Goal: Task Accomplishment & Management: Manage account settings

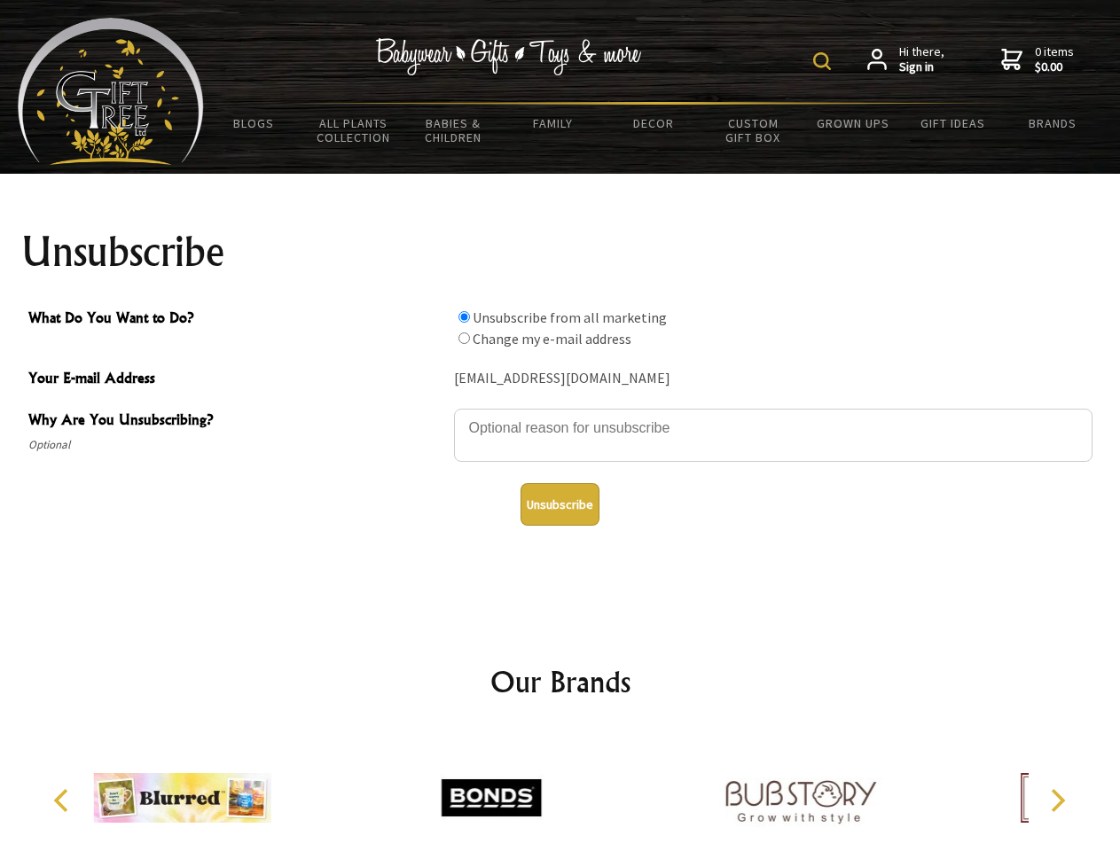
click at [824, 61] on img at bounding box center [822, 61] width 18 height 18
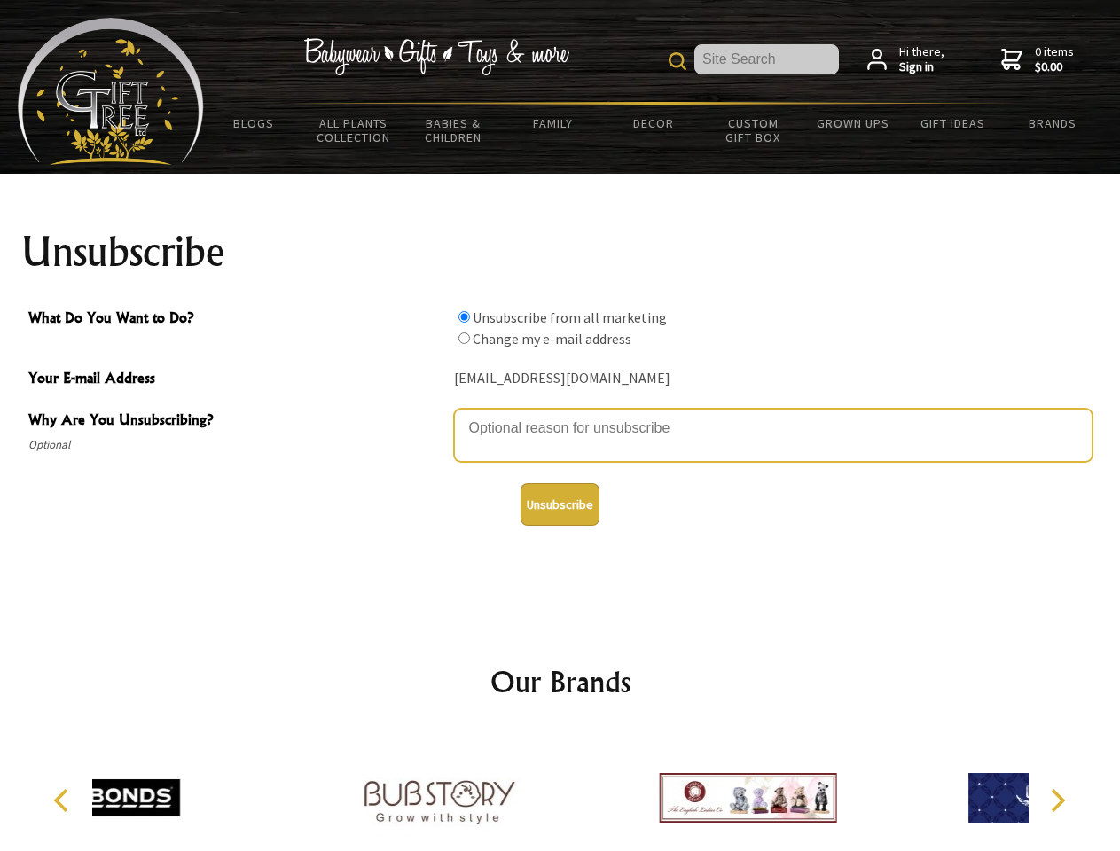
click at [560, 415] on textarea "Why Are You Unsubscribing?" at bounding box center [773, 435] width 638 height 53
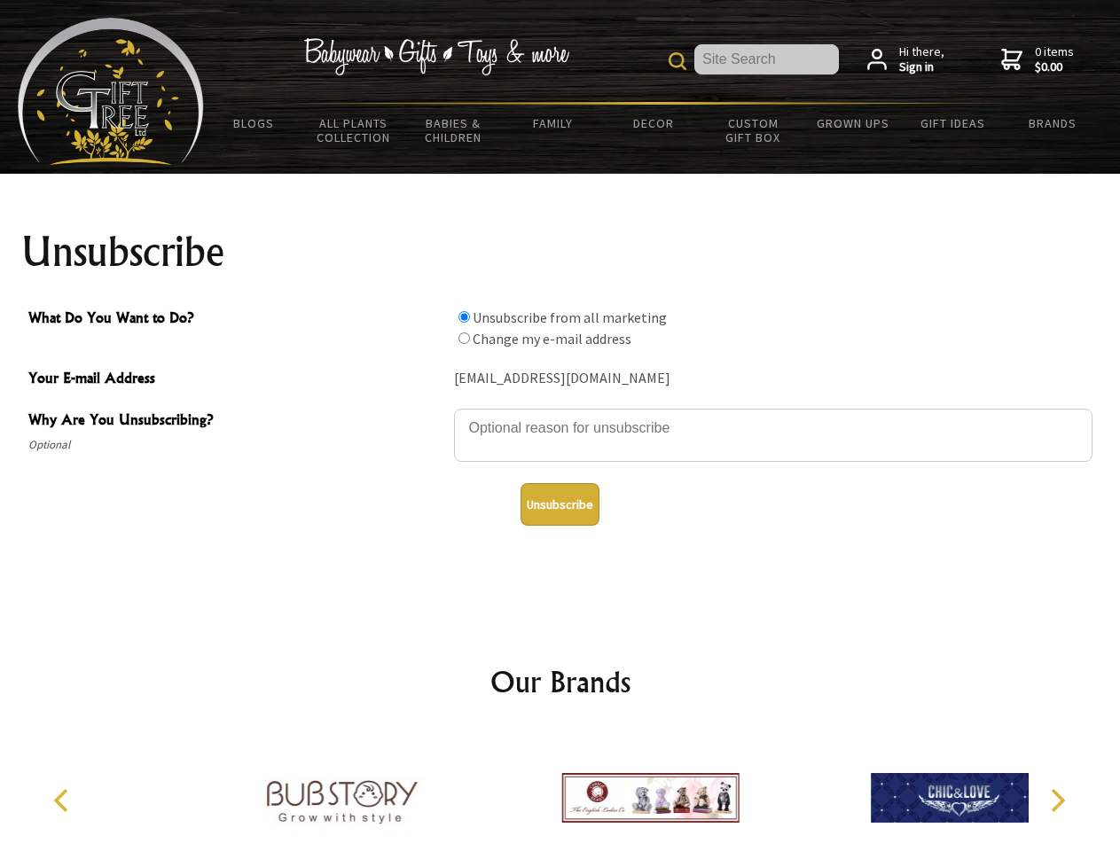
click at [464, 316] on input "What Do You Want to Do?" at bounding box center [464, 317] width 12 height 12
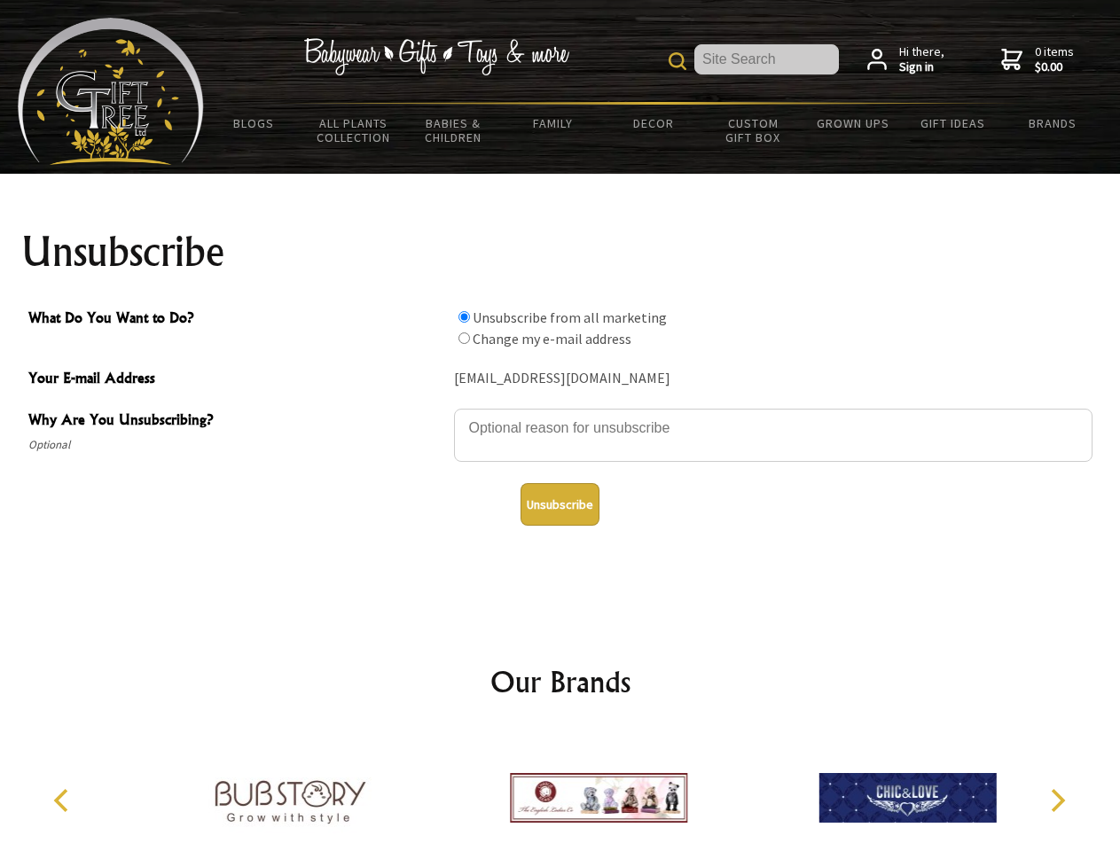
click at [464, 338] on input "What Do You Want to Do?" at bounding box center [464, 338] width 12 height 12
radio input "true"
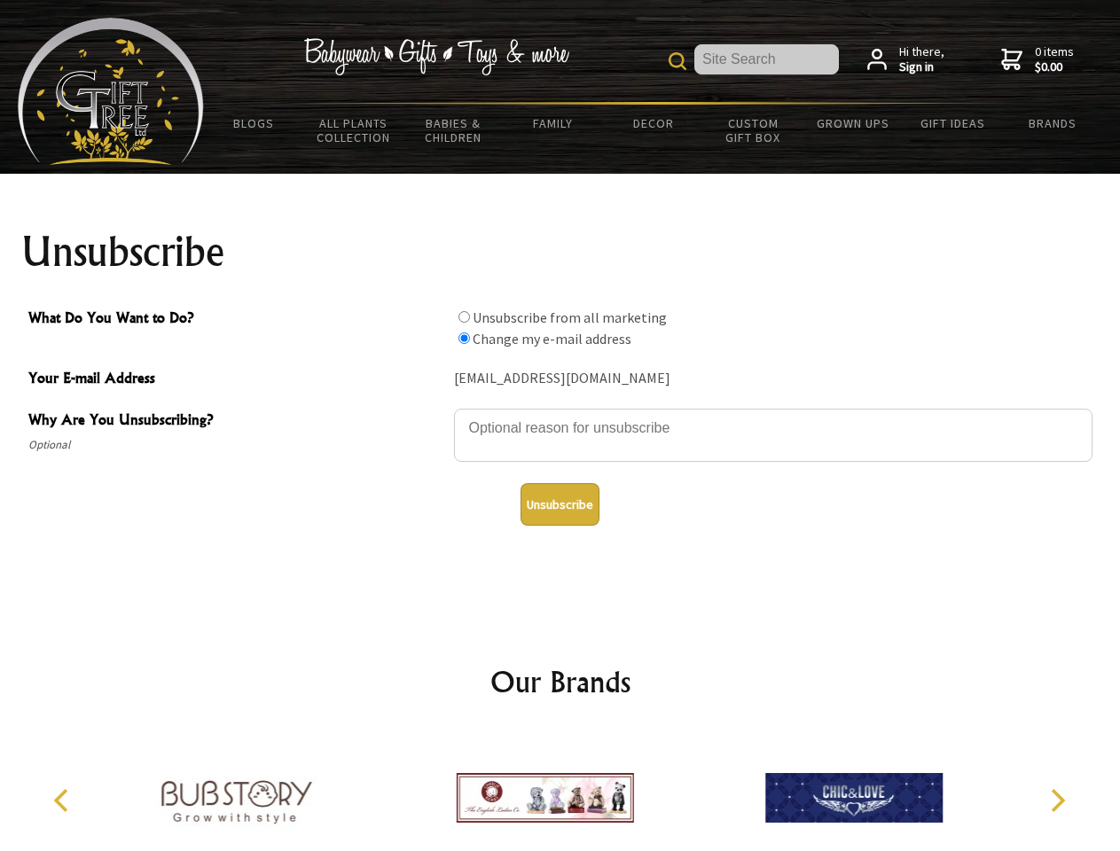
click at [559, 504] on button "Unsubscribe" at bounding box center [559, 504] width 79 height 43
click at [560, 791] on img at bounding box center [544, 797] width 177 height 133
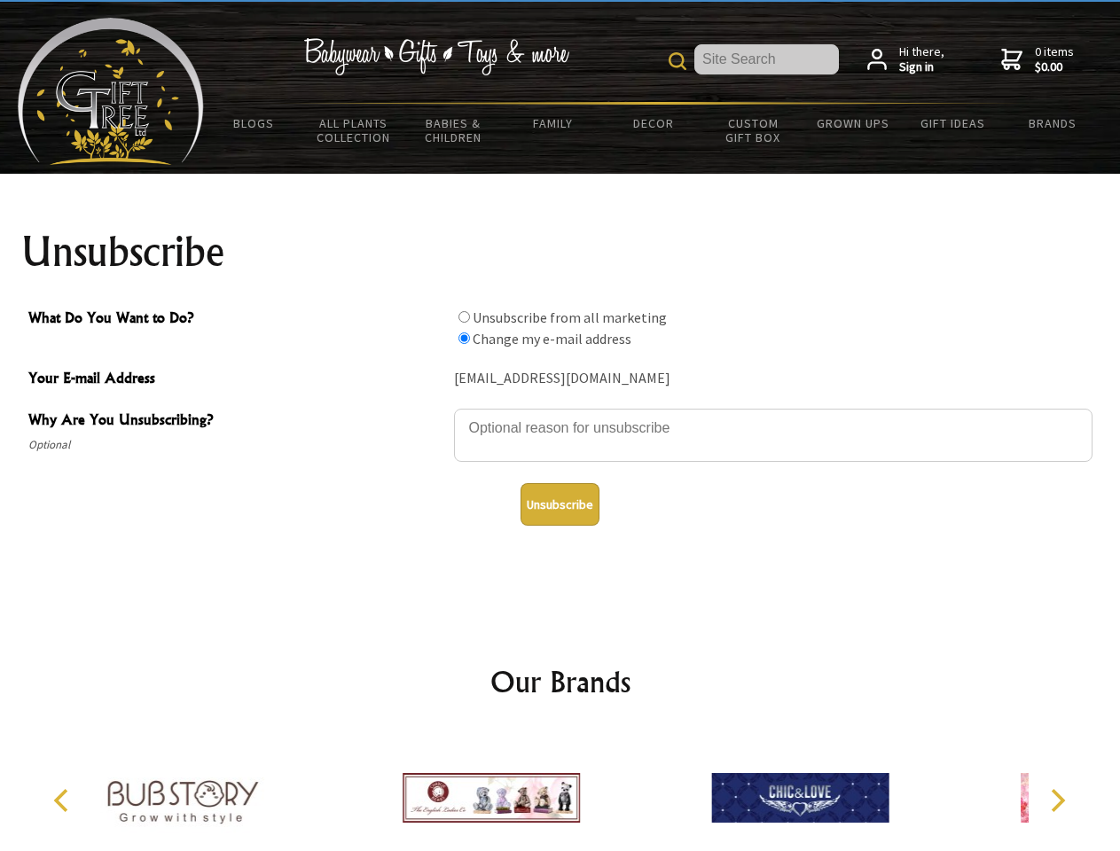
click at [64, 800] on icon "Previous" at bounding box center [62, 800] width 23 height 23
click at [1057, 800] on icon "Next" at bounding box center [1055, 800] width 23 height 23
